Goal: Check status: Check status

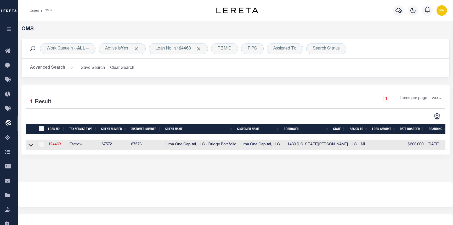
select select "200"
click at [183, 51] on div "Loan No. is 124463" at bounding box center [178, 48] width 59 height 11
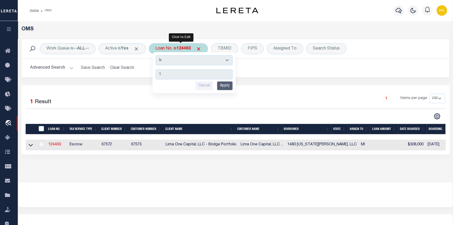
type input "10"
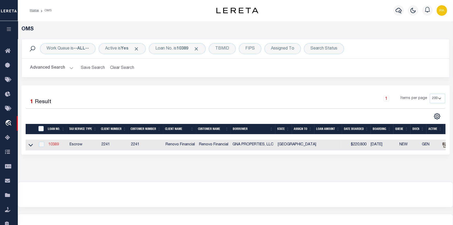
click at [55, 146] on link "10389" at bounding box center [53, 144] width 10 height 4
type input "10389"
type input "GNA PROPERTIES, LLC"
select select
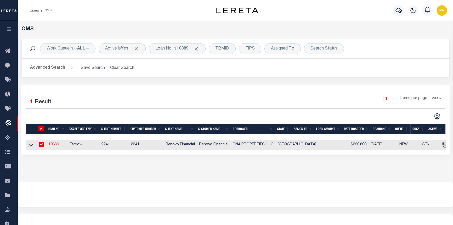
type input "102 Kirkwood"
type input "[GEOGRAPHIC_DATA]"
select select "Escrow"
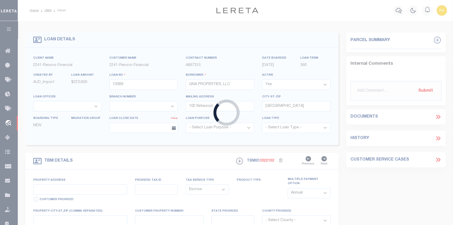
select select "14701"
select select "25066"
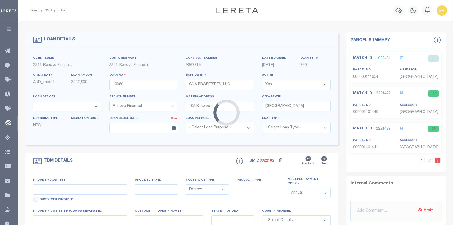
type input "[STREET_ADDRESS]"
select select
type input "[GEOGRAPHIC_DATA]"
type input "a0k8Y00000jISP9"
type input "[GEOGRAPHIC_DATA]"
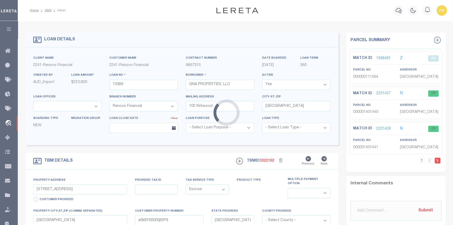
select select
type textarea "LEGAL REQUIRED"
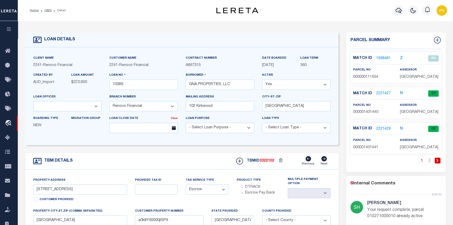
click at [379, 57] on link "1998481" at bounding box center [383, 58] width 15 height 5
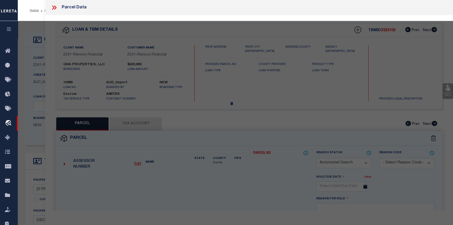
checkbox input "false"
select select "PR"
select select "099"
type input "GNA PROPERTIES LLC"
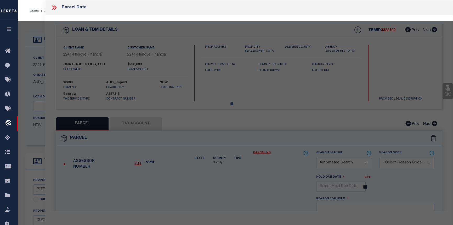
type input "[STREET_ADDRESS]"
type textarea "NCB 1027 BLK 2 LOT 3"
type textarea "Deleted in [DATE]"
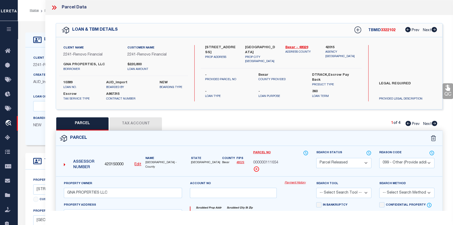
click at [432, 124] on icon at bounding box center [434, 123] width 5 height 5
select select "AS"
select select
checkbox input "false"
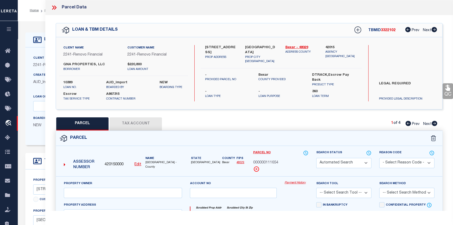
select select "CP"
select select "099"
type input "SHENANDOAH CONDOMINIUM ASSOCIATION INC"
select select "AGW"
select select
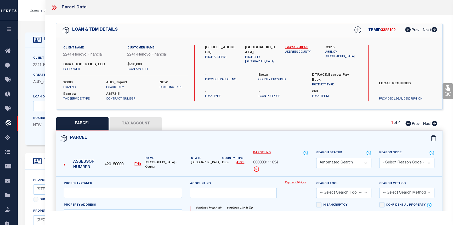
type input "[STREET_ADDRESS]"
type input "[GEOGRAPHIC_DATA]"
type textarea "NCB 1027 (SHENANDOAH CONDOMINIUMS), BLK 2 LOT 3 ***MASTER FILE/COMMON ELEMENTS*…"
type textarea "parcel number changed."
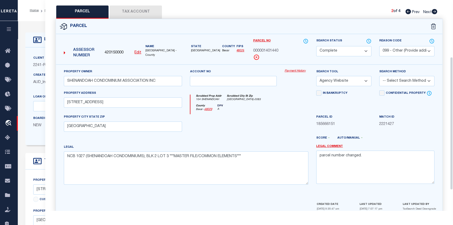
scroll to position [122, 0]
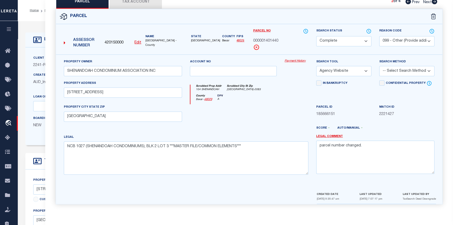
click at [436, 2] on icon at bounding box center [434, 1] width 5 height 5
select select "AS"
select select
checkbox input "false"
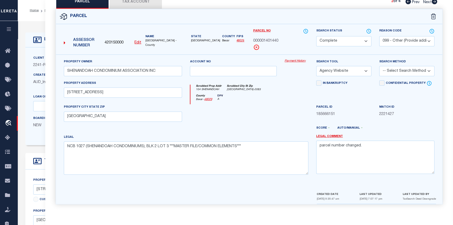
checkbox input "false"
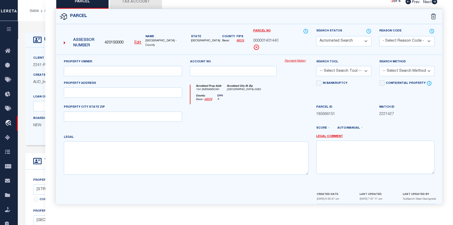
select select "CP"
select select "ACT"
type input "GNA PROPERTIES LLC"
select select "PHN"
select select
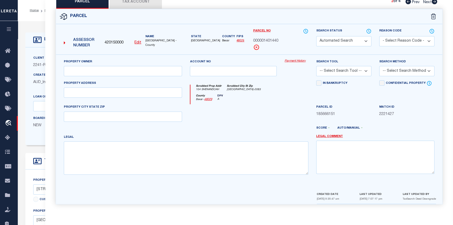
type input "[STREET_ADDRESS]"
checkbox input "false"
type input "[GEOGRAPHIC_DATA]"
type textarea "NCB 1027 (SHENANDOAH CONDOMINIUMS), UNIT 1"
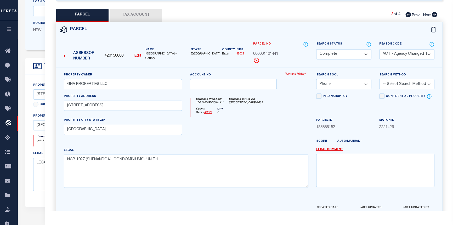
scroll to position [75, 0]
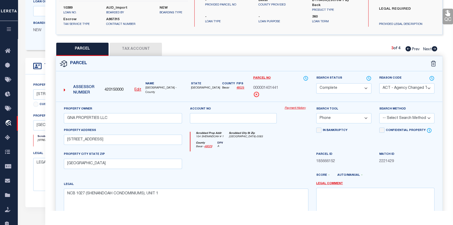
click at [433, 47] on icon at bounding box center [434, 48] width 5 height 5
select select "AS"
select select
checkbox input "false"
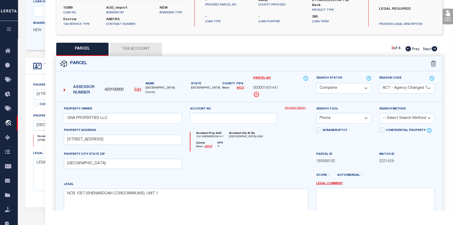
checkbox input "false"
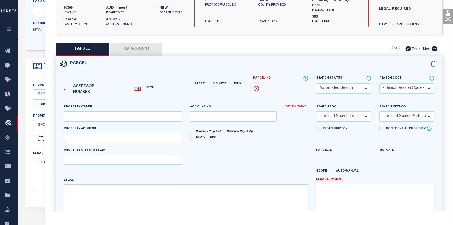
select select "CP"
type input "[PERSON_NAME] [PERSON_NAME]"
select select "AGW"
select select
type input "[STREET_ADDRESS]"
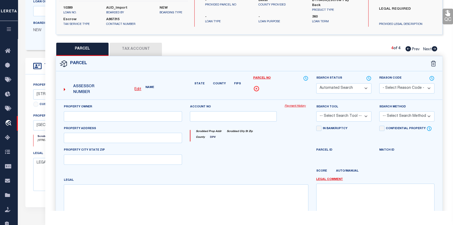
type input "[GEOGRAPHIC_DATA]"
type textarea "NCB 1027 (SHENANDOAH CONDOMINIUMS), UNIT 2"
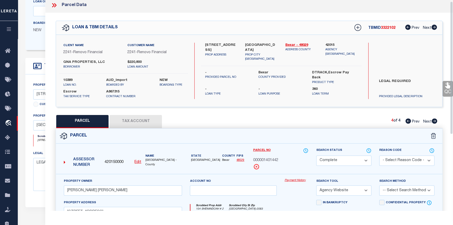
scroll to position [0, 0]
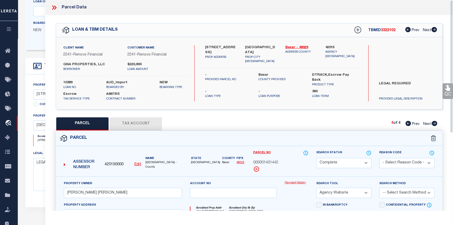
click at [54, 7] on icon at bounding box center [53, 7] width 2 height 4
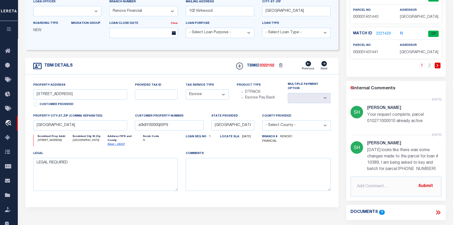
click at [438, 212] on icon at bounding box center [438, 212] width 7 height 7
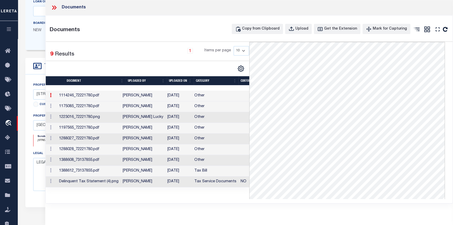
click at [183, 94] on td "[DATE]" at bounding box center [178, 95] width 27 height 11
click at [146, 98] on td "[PERSON_NAME]" at bounding box center [143, 95] width 45 height 11
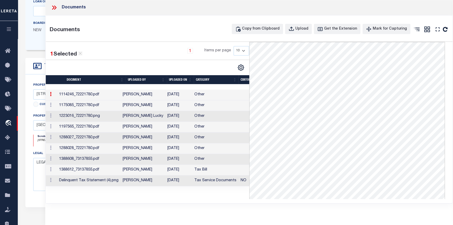
click at [147, 97] on td "[PERSON_NAME]" at bounding box center [143, 94] width 45 height 11
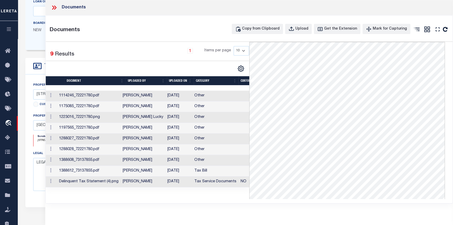
click at [172, 101] on td "[DATE]" at bounding box center [178, 106] width 27 height 11
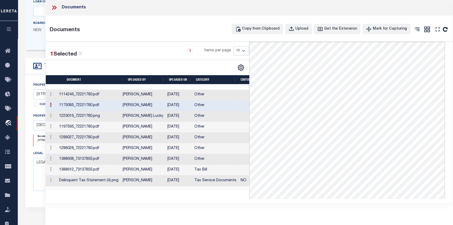
click at [185, 117] on td "[DATE]" at bounding box center [178, 116] width 27 height 11
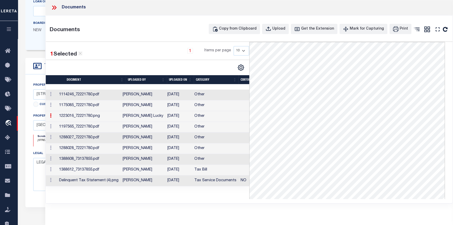
click at [185, 127] on td "[DATE]" at bounding box center [178, 127] width 27 height 11
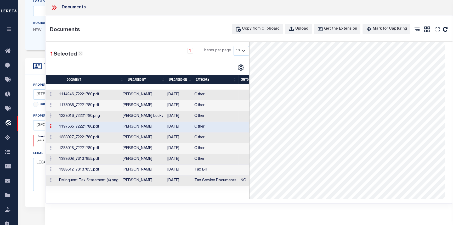
click at [186, 140] on td "[DATE]" at bounding box center [178, 137] width 27 height 11
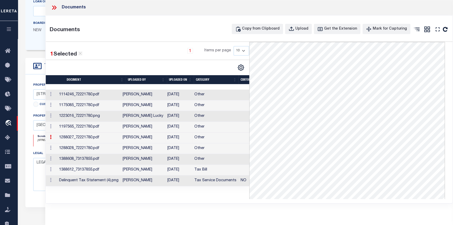
click at [180, 146] on td "[DATE]" at bounding box center [178, 148] width 27 height 11
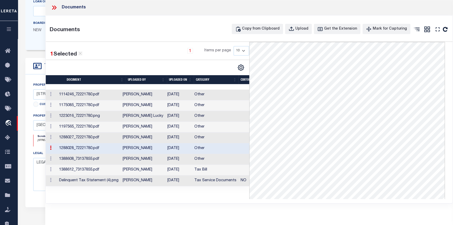
click at [188, 159] on td "[DATE]" at bounding box center [178, 159] width 27 height 11
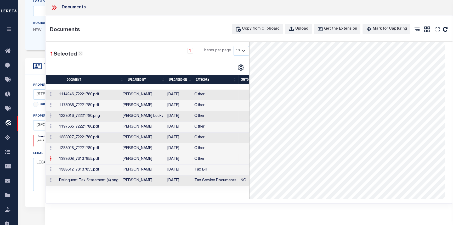
click at [190, 170] on td "[DATE]" at bounding box center [178, 169] width 27 height 11
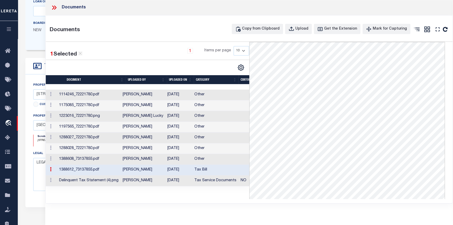
click at [191, 169] on td "[DATE]" at bounding box center [178, 169] width 27 height 11
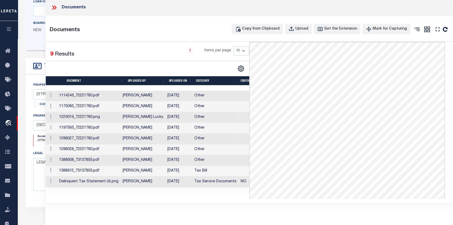
click at [192, 171] on td "[DATE]" at bounding box center [178, 171] width 27 height 11
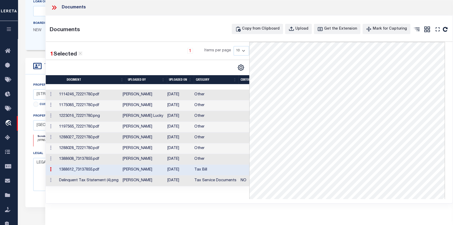
click at [192, 171] on td "[DATE]" at bounding box center [178, 169] width 27 height 11
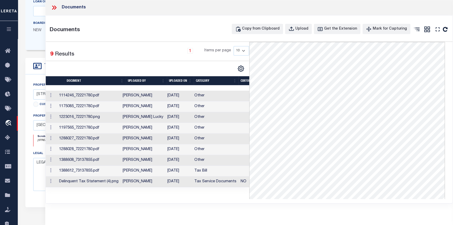
click at [149, 181] on td "[PERSON_NAME]" at bounding box center [143, 181] width 45 height 11
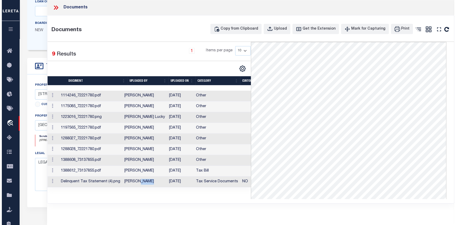
scroll to position [0, 21]
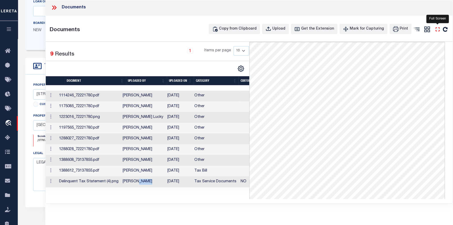
click at [438, 30] on icon "" at bounding box center [437, 29] width 7 height 7
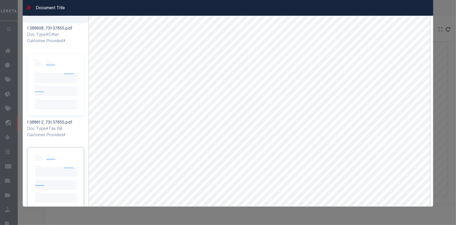
scroll to position [634, 0]
click at [43, 153] on img at bounding box center [56, 174] width 58 height 62
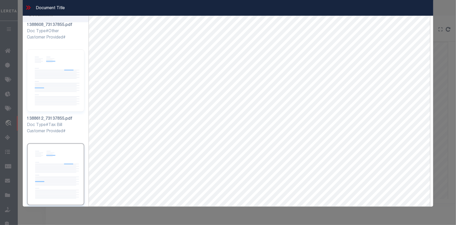
scroll to position [472, 0]
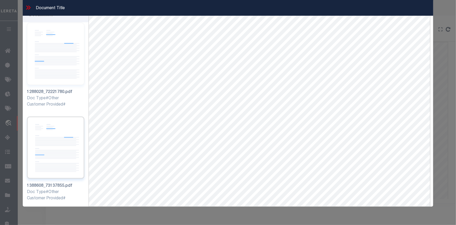
click at [65, 140] on img at bounding box center [56, 147] width 58 height 62
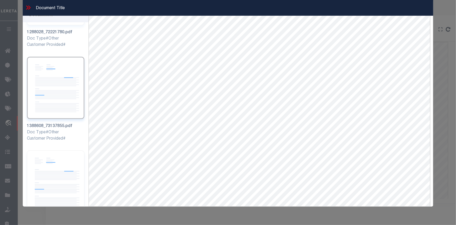
scroll to position [634, 0]
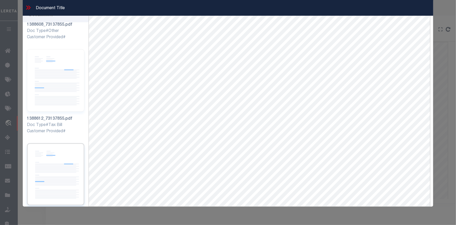
click at [54, 149] on img at bounding box center [56, 174] width 58 height 62
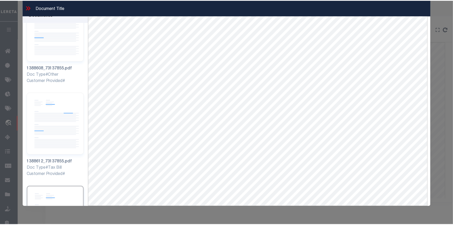
scroll to position [515, 0]
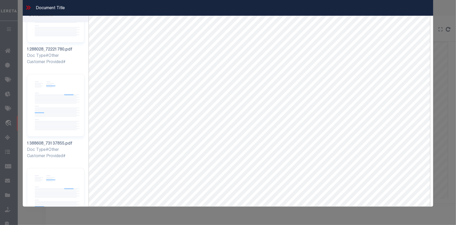
click at [29, 8] on icon at bounding box center [29, 7] width 2 height 4
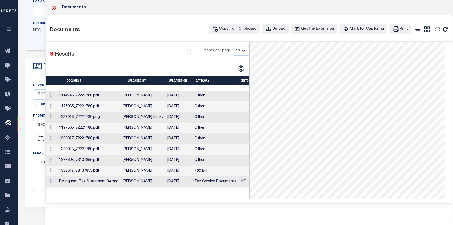
drag, startPoint x: 55, startPoint y: 8, endPoint x: 76, endPoint y: 162, distance: 155.7
click at [63, 117] on div "Documents Documents Copy from Clipboard Upload Get the Extension Mark for Captu…" at bounding box center [249, 101] width 408 height 203
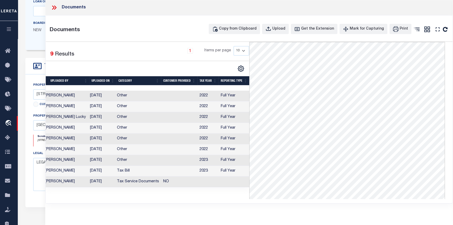
scroll to position [0, 0]
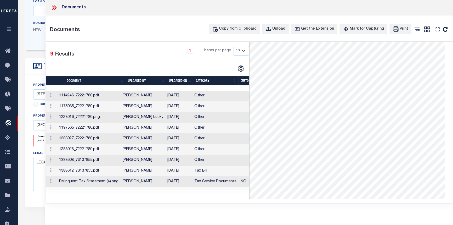
click at [53, 8] on icon at bounding box center [54, 7] width 7 height 7
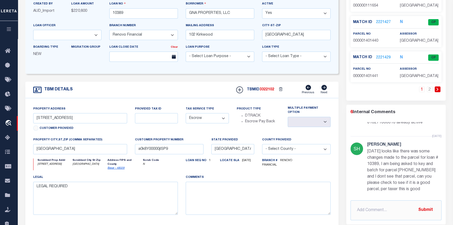
scroll to position [24, 0]
click at [379, 164] on p "[DATE] looks like there was some changes made to the parcel for loan # 10389, I…" at bounding box center [404, 169] width 74 height 44
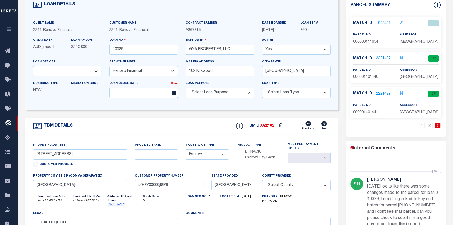
scroll to position [0, 0]
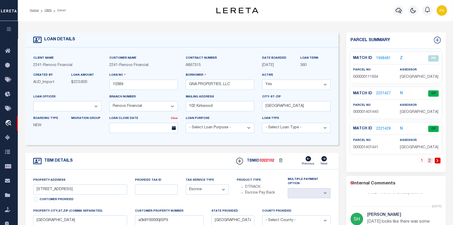
click at [429, 160] on link "2" at bounding box center [430, 160] width 6 height 6
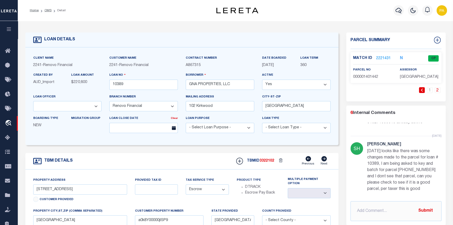
click at [380, 58] on link "2221431" at bounding box center [383, 58] width 15 height 5
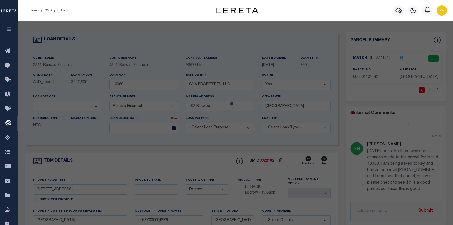
select select "AS"
select select
checkbox input "false"
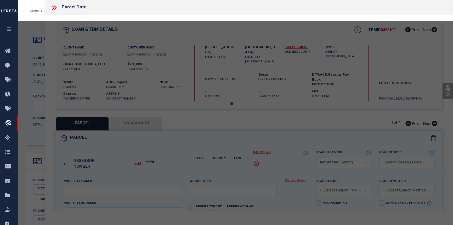
select select "CP"
type input "[PERSON_NAME] [PERSON_NAME]"
select select "AGW"
select select
type input "[STREET_ADDRESS]"
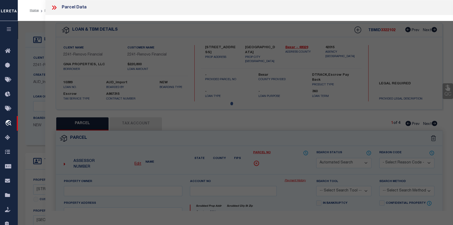
type input "[GEOGRAPHIC_DATA]"
type textarea "NCB 1027 (SHENANDOAH CONDOMINIUMS), UNIT 2"
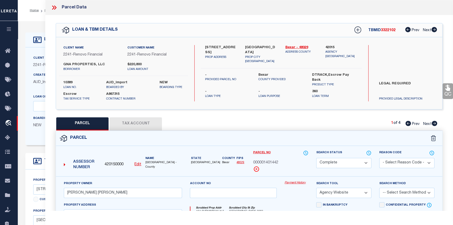
click at [432, 123] on icon at bounding box center [434, 123] width 5 height 5
select select "AS"
select select
checkbox input "false"
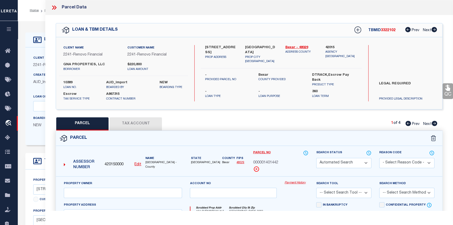
select select "CP"
select select "099"
type input "SHENANDOAH CONDOMINIUM ASSOCIATION INC"
select select "AGW"
select select
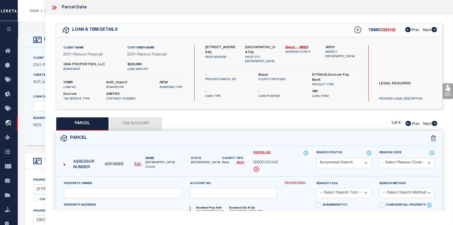
type input "[STREET_ADDRESS]"
type input "[GEOGRAPHIC_DATA]"
type textarea "NCB 1027 (SHENANDOAH CONDOMINIUMS), BLK 2 LOT 3 ***MASTER FILE/COMMON ELEMENTS*…"
type textarea "parcel number changed."
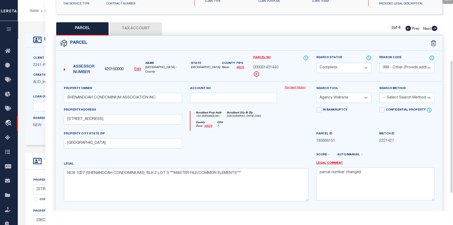
scroll to position [31, 0]
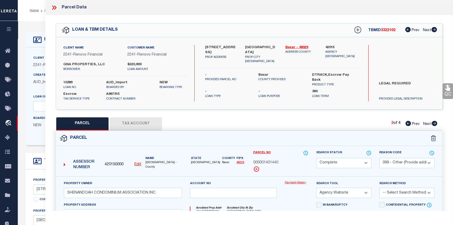
click at [56, 8] on icon at bounding box center [55, 7] width 2 height 4
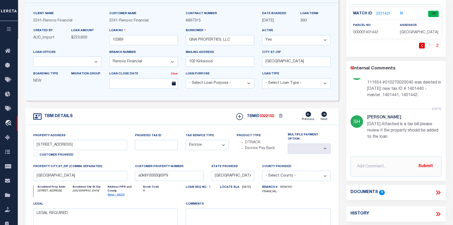
scroll to position [71, 0]
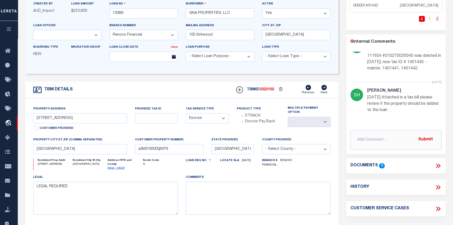
click at [443, 165] on div "Documents 9" at bounding box center [395, 165] width 99 height 7
click at [437, 165] on icon at bounding box center [437, 165] width 2 height 4
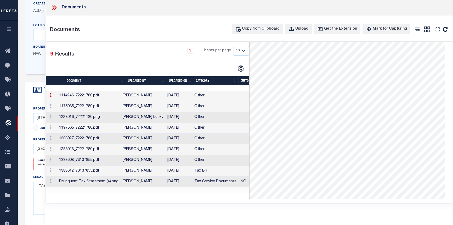
scroll to position [0, 0]
drag, startPoint x: 165, startPoint y: 96, endPoint x: 167, endPoint y: 94, distance: 3.2
click at [165, 95] on td "[PERSON_NAME]" at bounding box center [143, 95] width 45 height 11
click at [183, 107] on td "[DATE]" at bounding box center [178, 106] width 27 height 11
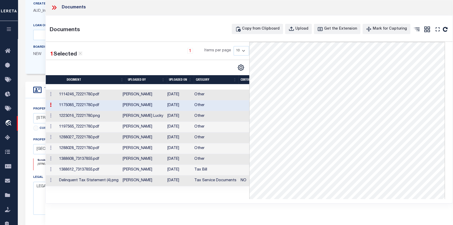
click at [191, 94] on td "[DATE]" at bounding box center [178, 94] width 27 height 11
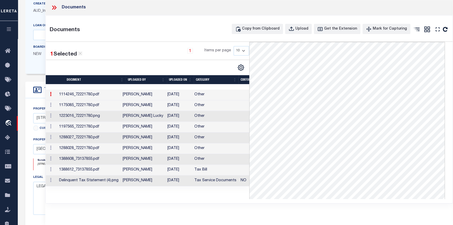
click at [178, 159] on td "[DATE]" at bounding box center [178, 159] width 27 height 11
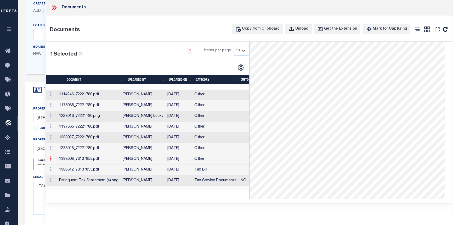
click at [178, 170] on td "[DATE]" at bounding box center [178, 169] width 27 height 11
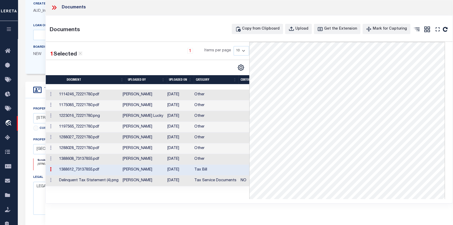
click at [182, 183] on td "[DATE]" at bounding box center [178, 180] width 27 height 11
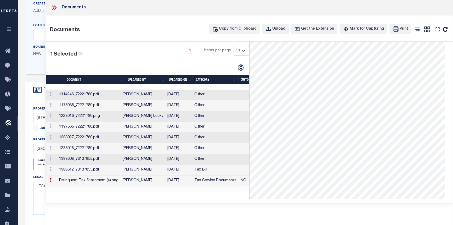
click at [183, 179] on td "[DATE]" at bounding box center [178, 180] width 27 height 11
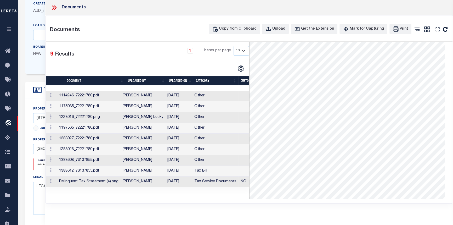
click at [53, 6] on icon at bounding box center [53, 7] width 2 height 4
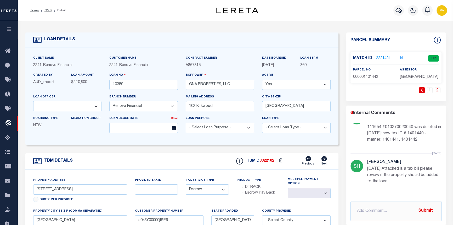
click at [419, 159] on h5 "[PERSON_NAME]" at bounding box center [404, 161] width 74 height 5
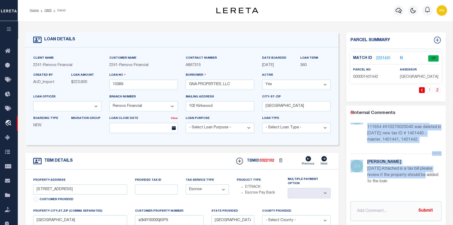
drag, startPoint x: 438, startPoint y: 176, endPoint x: 438, endPoint y: 147, distance: 28.2
click at [438, 147] on ul "[DATE] [PERSON_NAME] Your request complete, parcel 010271000010 already active …" at bounding box center [395, 159] width 91 height 72
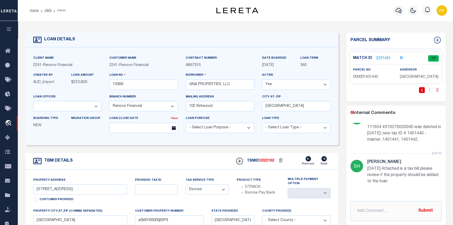
click at [446, 183] on div "Parcel Summary Match ID 2221431 N parcel no 000001401442 1 2 6" at bounding box center [395, 177] width 107 height 290
click at [394, 141] on p "Spoke with assessor state tax id 111654 #010270020040 was deleted in [DATE]; ne…" at bounding box center [404, 130] width 74 height 25
click at [426, 138] on p "Spoke with assessor state tax id 111654 #010270020040 was deleted in [DATE]; ne…" at bounding box center [404, 130] width 74 height 25
click at [430, 89] on link "1" at bounding box center [430, 90] width 6 height 6
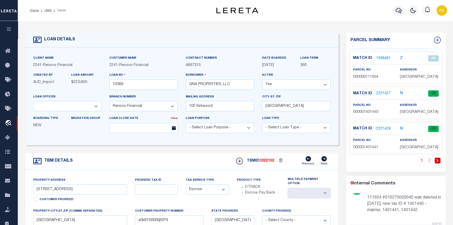
click at [380, 56] on link "1998481" at bounding box center [383, 58] width 15 height 5
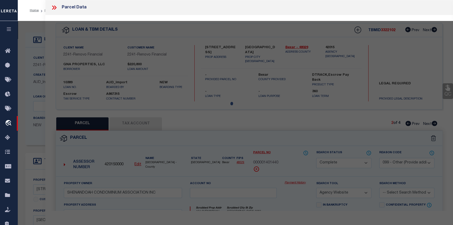
select select "AS"
select select
checkbox input "false"
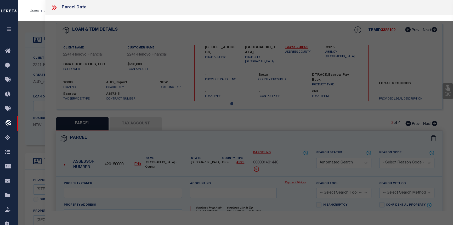
select select "PR"
select select "099"
type input "GNA PROPERTIES LLC"
type input "[STREET_ADDRESS]"
type textarea "NCB 1027 BLK 2 LOT 3"
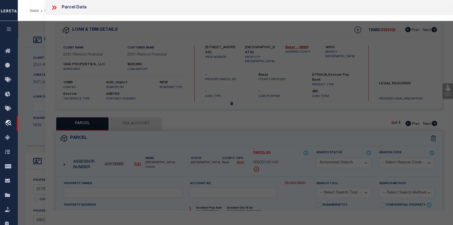
type textarea "Deleted in [DATE]"
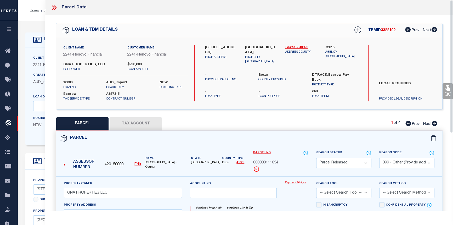
click at [434, 121] on icon at bounding box center [434, 123] width 5 height 5
select select "AS"
select select
checkbox input "false"
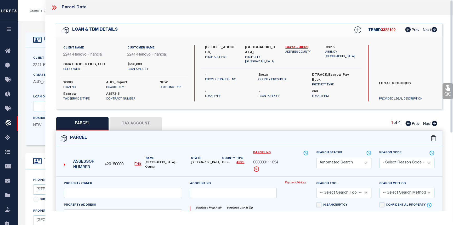
select select "CP"
select select "099"
type input "SHENANDOAH CONDOMINIUM ASSOCIATION INC"
select select "AGW"
select select
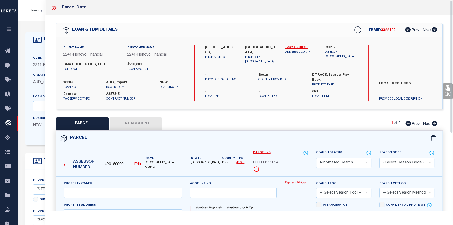
type input "[STREET_ADDRESS]"
type input "[GEOGRAPHIC_DATA]"
type textarea "NCB 1027 (SHENANDOAH CONDOMINIUMS), BLK 2 LOT 3 ***MASTER FILE/COMMON ELEMENTS*…"
type textarea "parcel number changed."
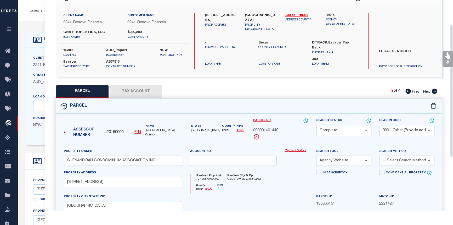
scroll to position [24, 0]
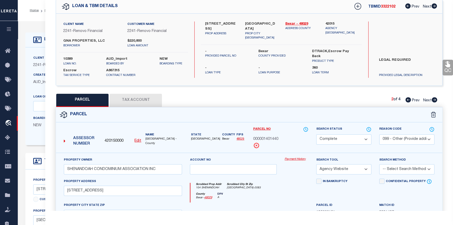
click at [434, 99] on icon at bounding box center [434, 99] width 5 height 5
select select "AS"
select select
checkbox input "false"
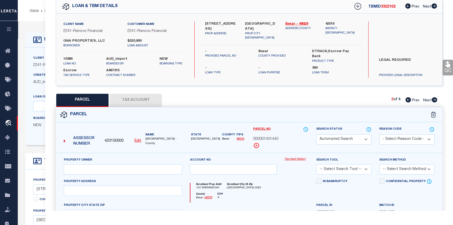
checkbox input "false"
select select "CP"
select select "ACT"
type input "GNA PROPERTIES LLC"
select select "PHN"
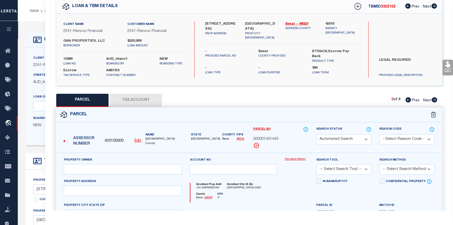
select select
type input "[STREET_ADDRESS]"
checkbox input "false"
type input "[GEOGRAPHIC_DATA]"
type textarea "NCB 1027 (SHENANDOAH CONDOMINIUMS), UNIT 1"
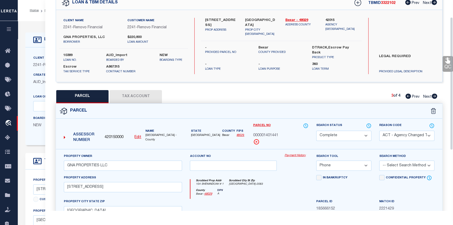
scroll to position [27, 0]
click at [436, 96] on icon at bounding box center [434, 96] width 5 height 5
select select "AS"
select select
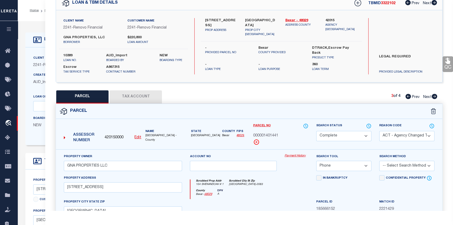
checkbox input "false"
select select "CP"
type input "[PERSON_NAME] [PERSON_NAME]"
select select "AGW"
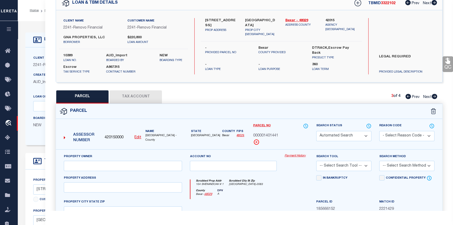
select select
type input "[STREET_ADDRESS]"
type input "[GEOGRAPHIC_DATA]"
type textarea "NCB 1027 (SHENANDOAH CONDOMINIUMS), UNIT 2"
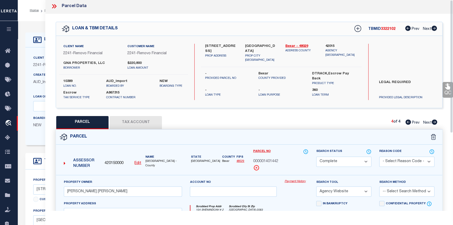
scroll to position [0, 0]
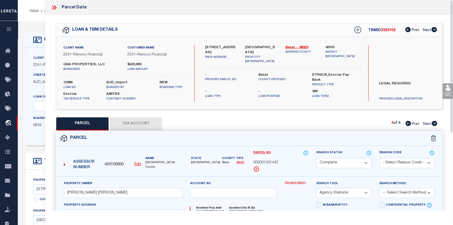
click at [52, 8] on icon at bounding box center [54, 7] width 7 height 7
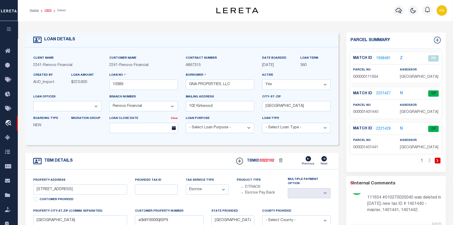
click at [47, 9] on link "OMS" at bounding box center [47, 10] width 7 height 3
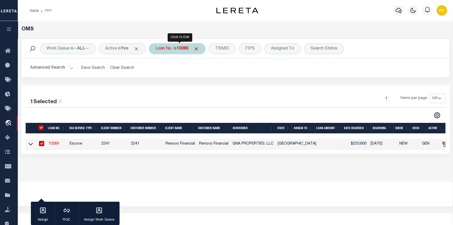
click at [185, 49] on b "10389" at bounding box center [182, 49] width 12 height 4
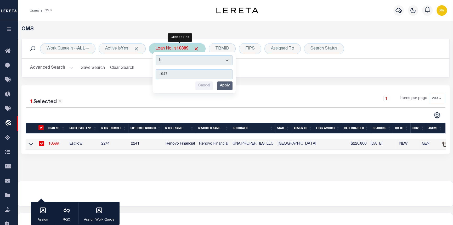
type input "19474"
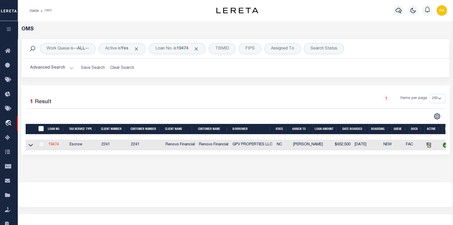
click at [54, 144] on link "19474" at bounding box center [53, 144] width 10 height 4
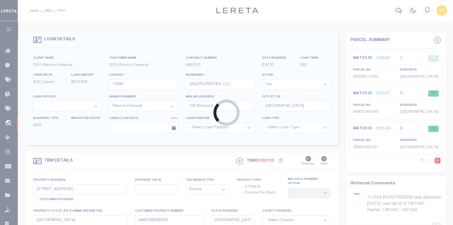
type input "19474"
type input "GPV PROPERTIES LLC"
type input "[STREET_ADDRESS]"
type input "[GEOGRAPHIC_DATA]"
select select "400"
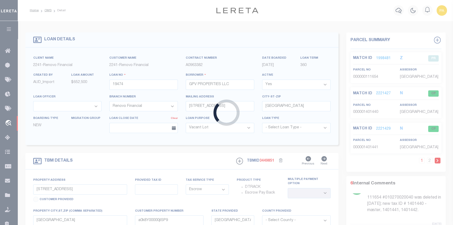
type input "[STREET_ADDRESS]"
select select
type input "[GEOGRAPHIC_DATA]"
type input "a0kUS00000BJkVT"
type input "NC"
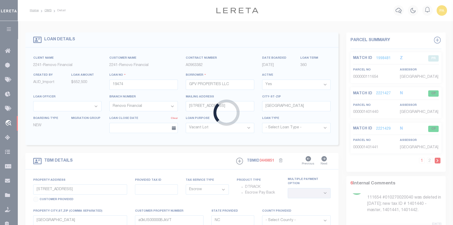
select select
select select "25066"
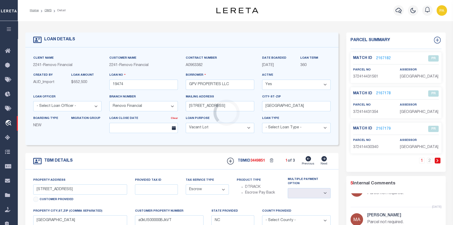
scroll to position [75, 0]
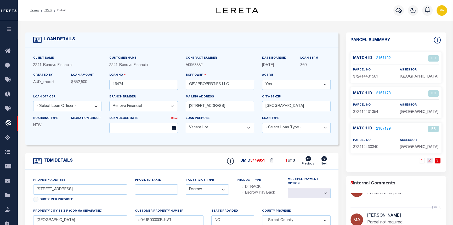
click at [430, 162] on link "2" at bounding box center [430, 160] width 6 height 6
click at [437, 162] on link "2" at bounding box center [438, 160] width 6 height 6
click at [429, 160] on link "1" at bounding box center [430, 160] width 6 height 6
click at [383, 58] on link "2167182" at bounding box center [383, 58] width 15 height 5
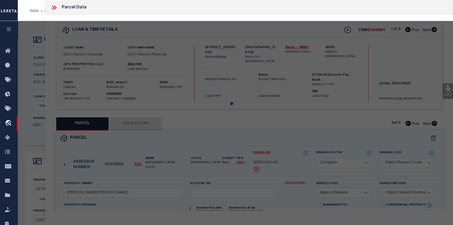
select select "AS"
select select
checkbox input "false"
select select "PR"
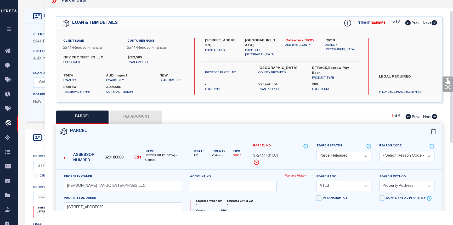
scroll to position [3, 0]
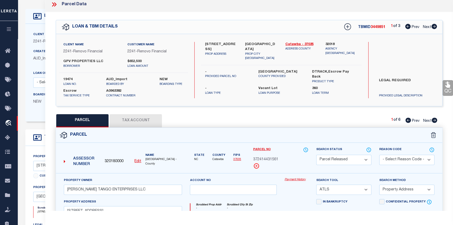
click at [436, 28] on icon at bounding box center [433, 26] width 5 height 5
click at [433, 120] on icon at bounding box center [434, 119] width 5 height 5
click at [434, 120] on icon at bounding box center [434, 119] width 6 height 5
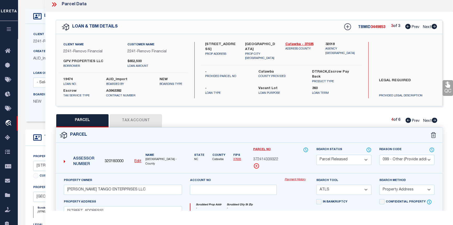
click at [434, 121] on icon at bounding box center [434, 119] width 5 height 5
click at [54, 3] on icon at bounding box center [54, 4] width 7 height 7
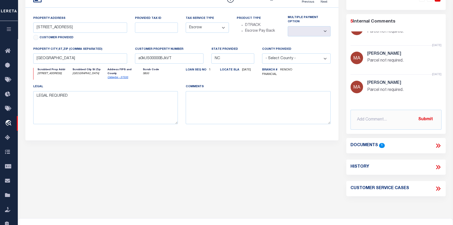
scroll to position [166, 0]
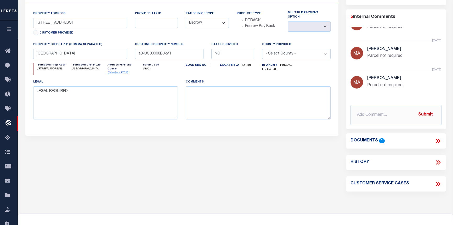
click at [438, 185] on icon at bounding box center [438, 183] width 7 height 7
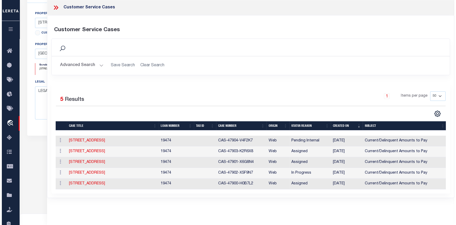
scroll to position [0, 1]
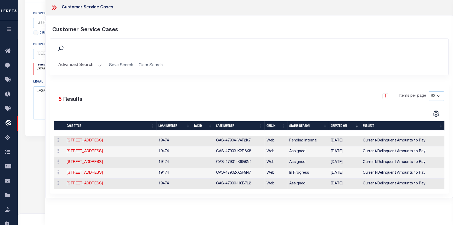
click at [54, 6] on icon at bounding box center [54, 7] width 7 height 7
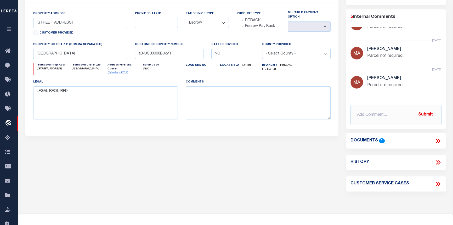
click at [436, 141] on icon at bounding box center [438, 140] width 7 height 7
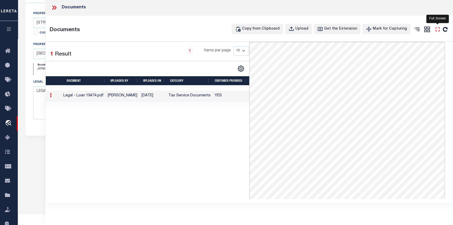
click at [437, 29] on icon "" at bounding box center [437, 29] width 7 height 7
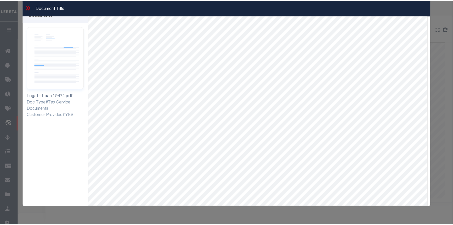
scroll to position [0, 0]
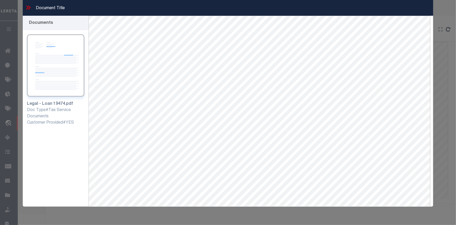
click at [28, 9] on icon at bounding box center [28, 7] width 7 height 7
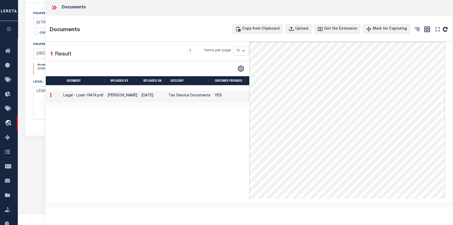
click at [55, 6] on icon at bounding box center [54, 7] width 7 height 7
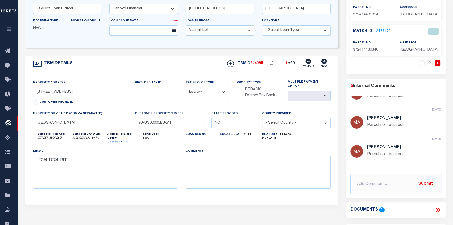
scroll to position [24, 0]
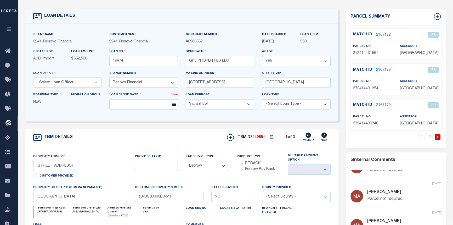
click at [382, 34] on link "2167182" at bounding box center [383, 34] width 15 height 5
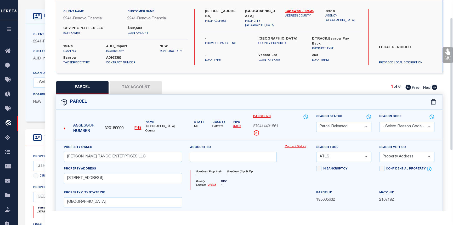
scroll to position [27, 0]
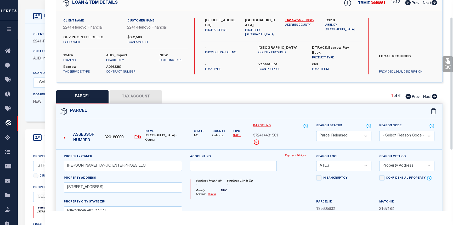
click at [434, 4] on icon at bounding box center [433, 2] width 5 height 5
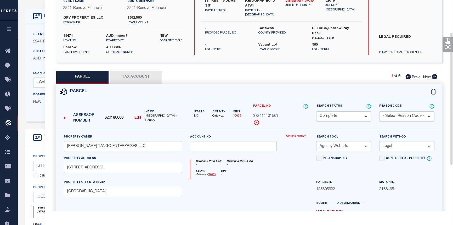
scroll to position [51, 0]
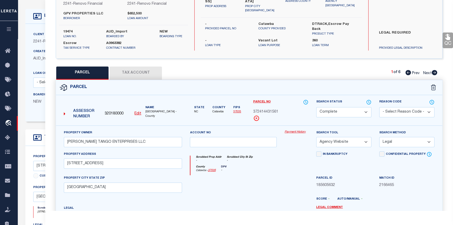
click at [434, 72] on icon at bounding box center [434, 72] width 5 height 5
click at [435, 73] on icon at bounding box center [434, 72] width 5 height 5
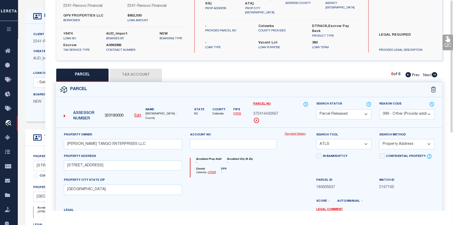
scroll to position [0, 0]
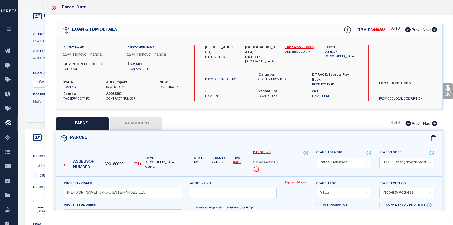
click at [54, 8] on icon at bounding box center [54, 7] width 7 height 7
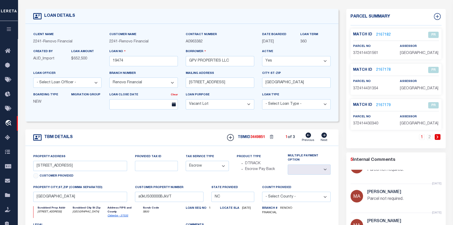
drag, startPoint x: 52, startPoint y: 34, endPoint x: 45, endPoint y: 50, distance: 17.9
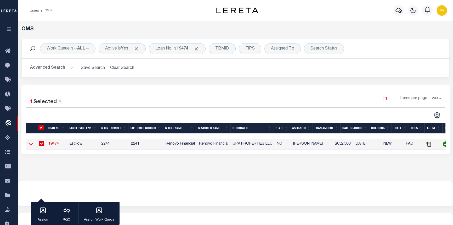
click at [30, 144] on icon at bounding box center [30, 143] width 4 height 5
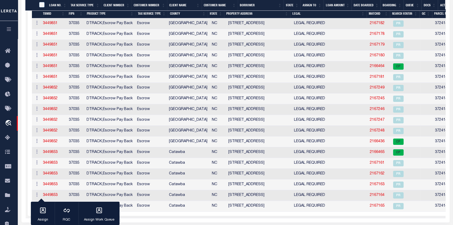
scroll to position [142, 0]
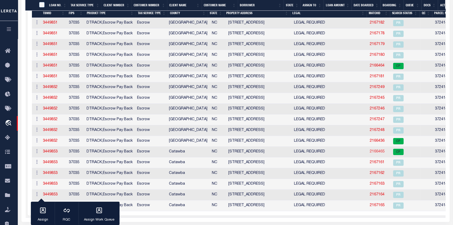
click at [379, 152] on link "2166465" at bounding box center [377, 152] width 15 height 4
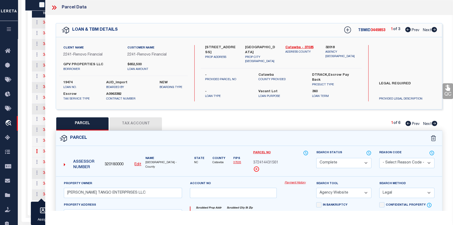
click at [435, 31] on icon at bounding box center [433, 29] width 5 height 5
click at [434, 123] on icon at bounding box center [434, 123] width 5 height 5
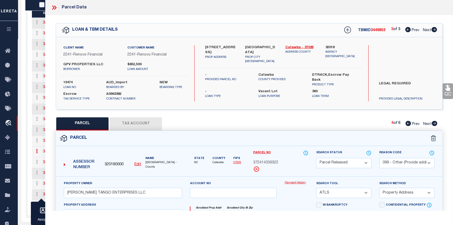
click at [434, 123] on icon at bounding box center [434, 123] width 5 height 5
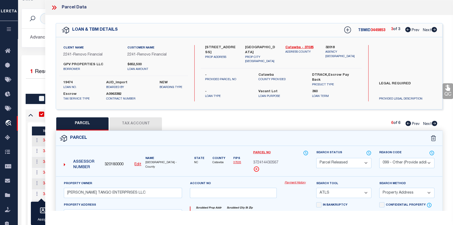
scroll to position [24, 0]
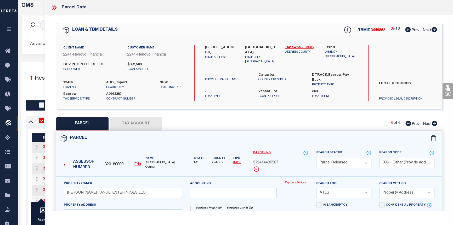
click at [407, 123] on icon at bounding box center [407, 123] width 5 height 5
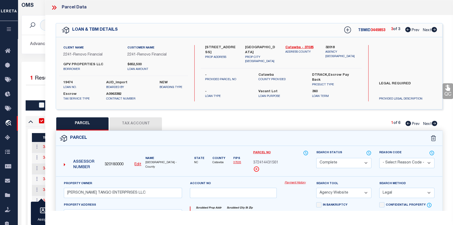
click at [406, 30] on icon at bounding box center [407, 29] width 5 height 5
click at [435, 122] on icon at bounding box center [434, 123] width 6 height 5
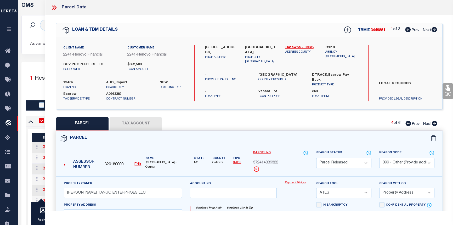
click at [435, 122] on icon at bounding box center [434, 123] width 6 height 5
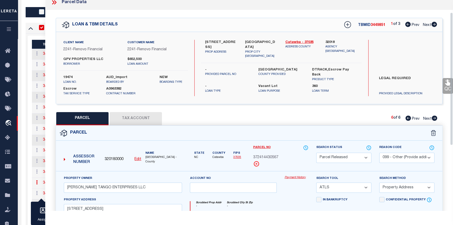
scroll to position [0, 0]
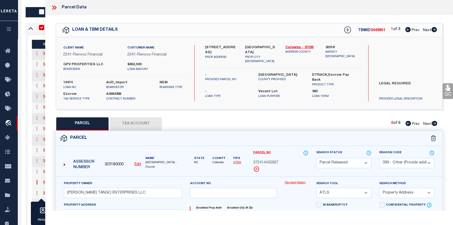
click at [434, 30] on icon at bounding box center [433, 29] width 5 height 5
click at [436, 124] on icon at bounding box center [434, 123] width 5 height 5
click at [433, 124] on icon at bounding box center [434, 123] width 5 height 5
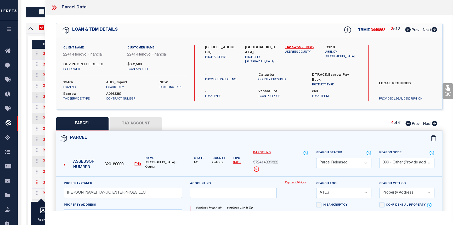
click at [408, 125] on icon at bounding box center [407, 123] width 5 height 5
click at [434, 124] on icon at bounding box center [434, 123] width 5 height 5
click at [407, 122] on icon at bounding box center [407, 123] width 5 height 5
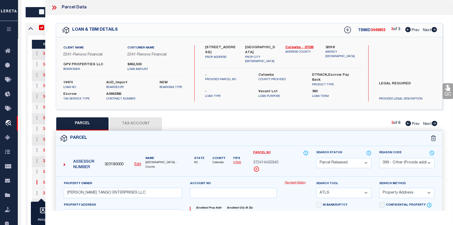
click at [407, 122] on icon at bounding box center [407, 123] width 5 height 5
click at [434, 123] on icon at bounding box center [434, 123] width 6 height 5
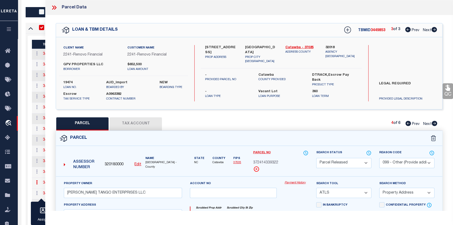
click at [434, 123] on icon at bounding box center [434, 123] width 6 height 5
click at [407, 123] on icon at bounding box center [407, 123] width 5 height 5
click at [54, 7] on icon at bounding box center [53, 7] width 2 height 4
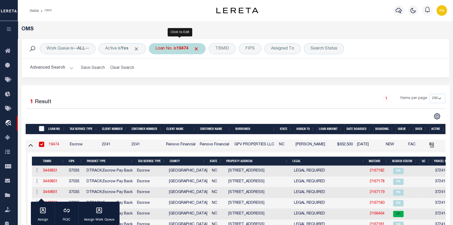
click at [181, 50] on b "19474" at bounding box center [182, 49] width 12 height 4
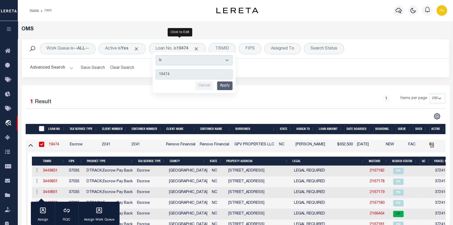
click at [56, 143] on link "19474" at bounding box center [54, 144] width 10 height 4
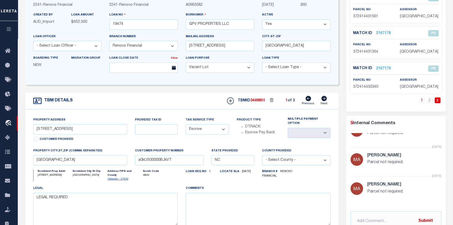
scroll to position [95, 0]
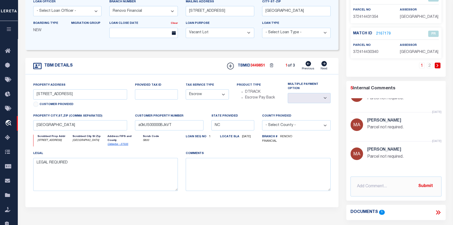
click at [437, 212] on icon at bounding box center [438, 212] width 7 height 7
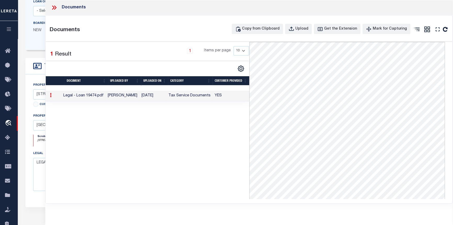
click at [53, 8] on icon at bounding box center [53, 7] width 2 height 4
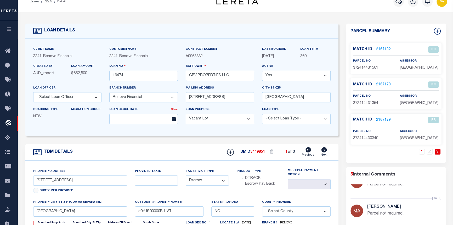
scroll to position [0, 0]
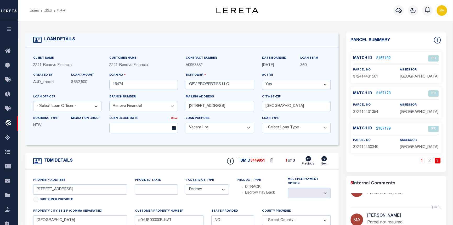
click at [439, 157] on div "Match ID 2167182 PR parcel no" at bounding box center [395, 111] width 99 height 119
click at [438, 159] on link at bounding box center [438, 160] width 6 height 6
click at [383, 94] on link "2166464" at bounding box center [383, 93] width 15 height 5
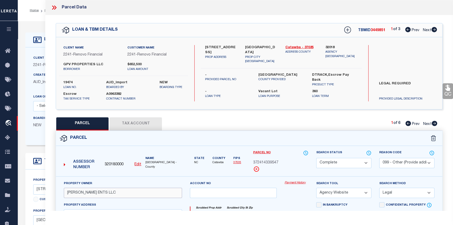
drag, startPoint x: 110, startPoint y: 193, endPoint x: 65, endPoint y: 186, distance: 45.3
click at [65, 186] on div "Property Owner [PERSON_NAME] ENTS LLC" at bounding box center [123, 188] width 118 height 17
click at [53, 5] on icon at bounding box center [54, 7] width 7 height 7
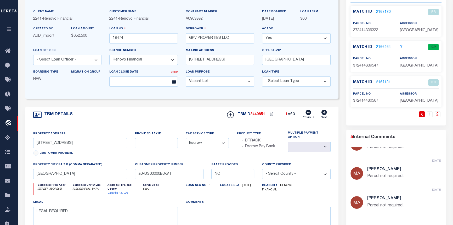
scroll to position [47, 0]
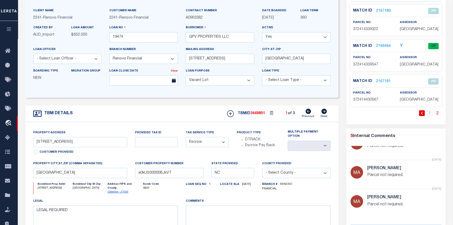
click at [324, 112] on icon at bounding box center [324, 111] width 6 height 5
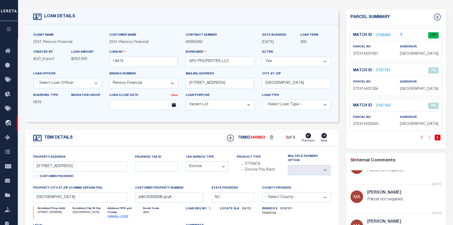
scroll to position [24, 0]
click at [307, 134] on icon at bounding box center [307, 134] width 5 height 5
click at [325, 136] on icon at bounding box center [323, 134] width 5 height 5
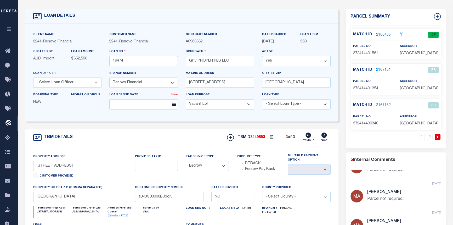
click at [386, 34] on link "2166465" at bounding box center [383, 34] width 15 height 5
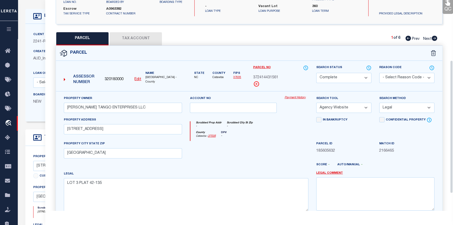
scroll to position [95, 0]
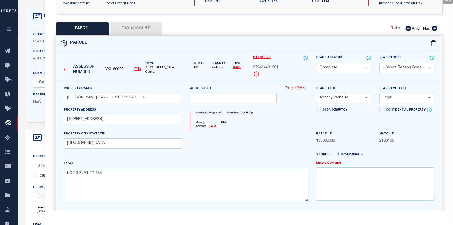
click at [435, 27] on icon at bounding box center [434, 28] width 5 height 5
click at [406, 26] on icon at bounding box center [407, 28] width 5 height 5
click at [436, 27] on icon at bounding box center [434, 28] width 5 height 5
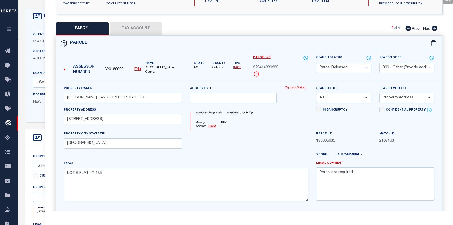
click at [436, 27] on icon at bounding box center [434, 28] width 5 height 5
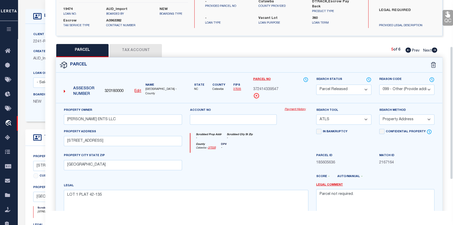
scroll to position [75, 0]
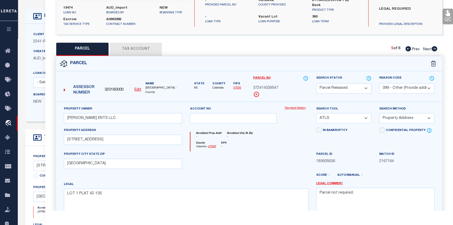
click at [435, 48] on icon at bounding box center [434, 48] width 6 height 5
click at [406, 48] on icon at bounding box center [407, 48] width 5 height 5
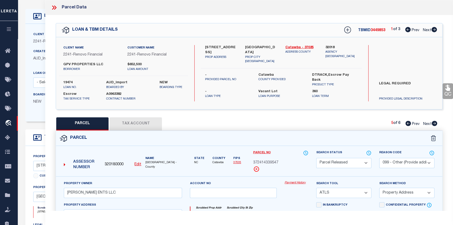
scroll to position [0, 0]
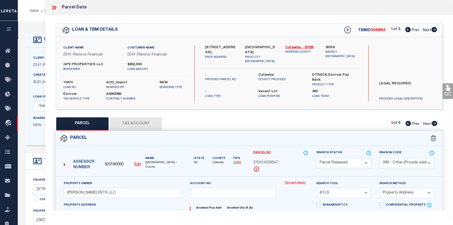
click at [432, 123] on icon at bounding box center [434, 123] width 5 height 5
click at [434, 31] on icon at bounding box center [433, 29] width 5 height 5
click at [405, 29] on icon at bounding box center [407, 29] width 5 height 5
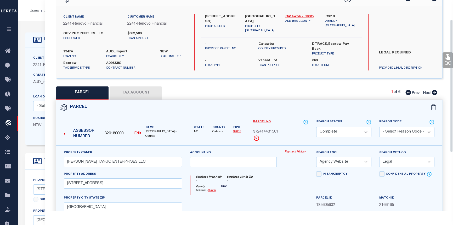
scroll to position [24, 0]
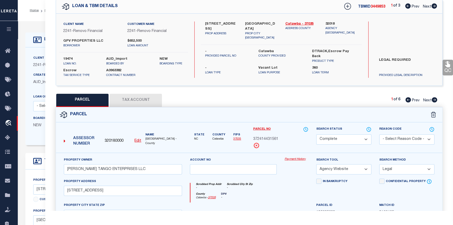
click at [434, 100] on icon at bounding box center [434, 99] width 5 height 5
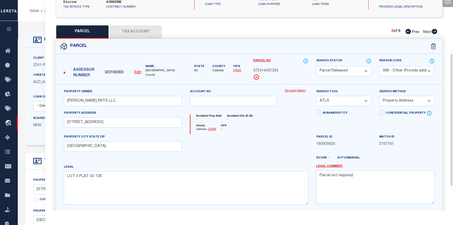
scroll to position [95, 0]
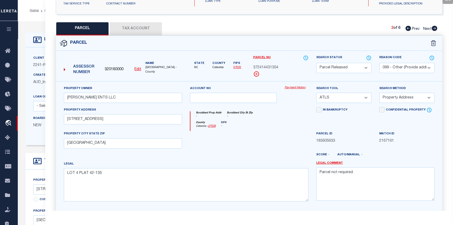
click at [434, 29] on icon at bounding box center [434, 28] width 5 height 5
click at [433, 30] on icon at bounding box center [434, 28] width 5 height 5
click at [433, 29] on icon at bounding box center [434, 28] width 5 height 5
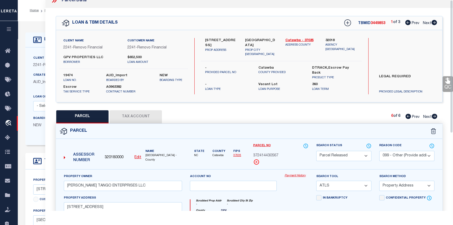
scroll to position [0, 0]
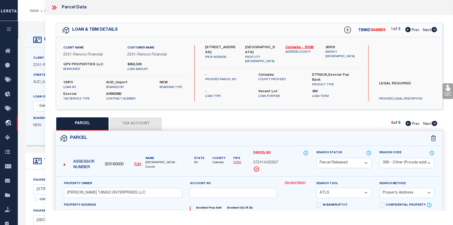
click at [434, 30] on icon at bounding box center [433, 29] width 5 height 5
click at [435, 124] on icon at bounding box center [434, 123] width 6 height 5
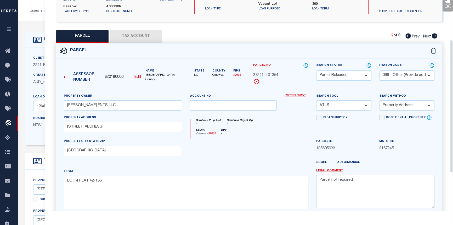
scroll to position [119, 0]
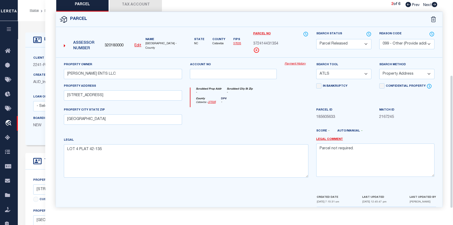
click at [436, 4] on icon at bounding box center [434, 4] width 5 height 5
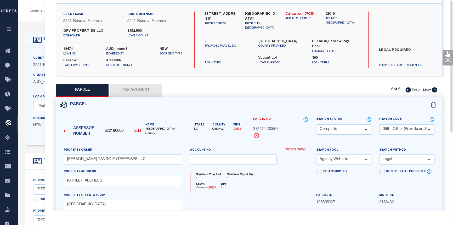
scroll to position [0, 0]
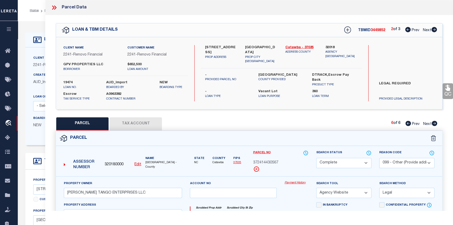
click at [435, 31] on icon at bounding box center [433, 29] width 5 height 5
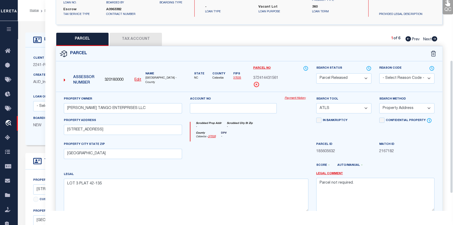
scroll to position [95, 0]
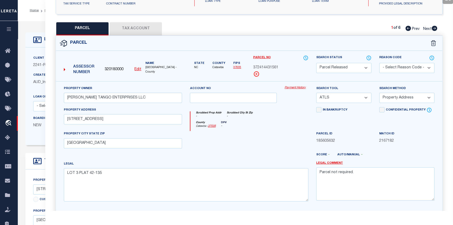
click at [435, 27] on icon at bounding box center [434, 28] width 5 height 5
click at [434, 28] on icon at bounding box center [434, 28] width 5 height 5
click at [433, 28] on icon at bounding box center [434, 28] width 5 height 5
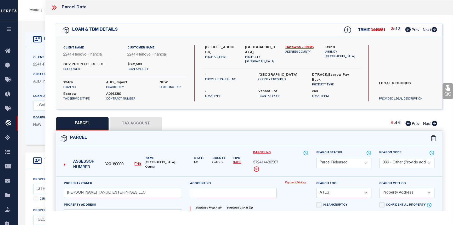
scroll to position [0, 0]
click at [53, 8] on icon at bounding box center [53, 7] width 2 height 4
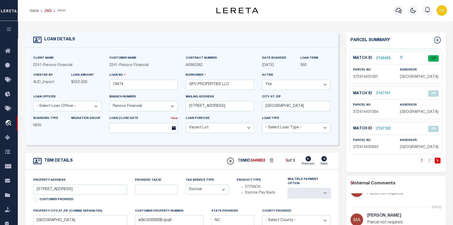
click at [45, 10] on link "OMS" at bounding box center [47, 10] width 7 height 3
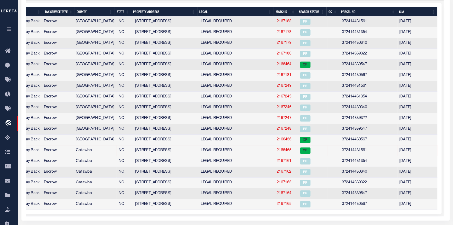
scroll to position [119, 0]
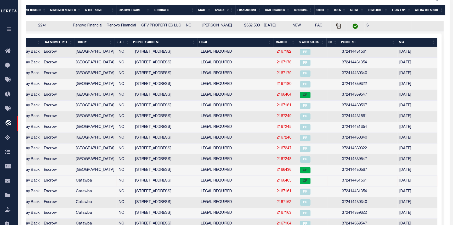
click at [281, 182] on link "2166465" at bounding box center [284, 181] width 15 height 4
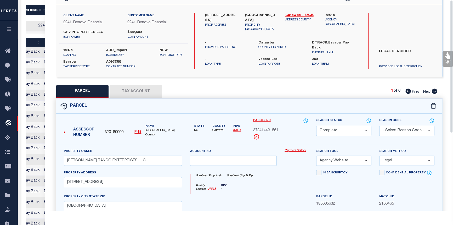
scroll to position [0, 0]
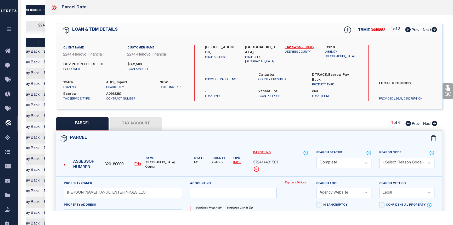
click at [433, 123] on icon at bounding box center [434, 123] width 5 height 5
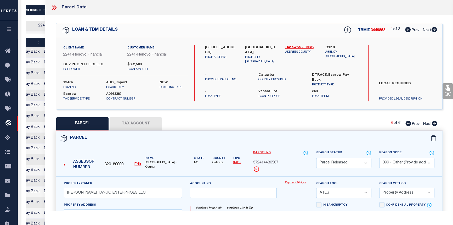
click at [435, 27] on icon at bounding box center [434, 29] width 6 height 5
click at [435, 124] on icon at bounding box center [434, 123] width 5 height 5
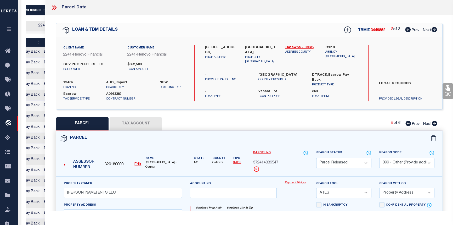
click at [435, 124] on icon at bounding box center [434, 123] width 5 height 5
click at [296, 180] on link "Payment History" at bounding box center [296, 182] width 24 height 4
